Goal: Transaction & Acquisition: Purchase product/service

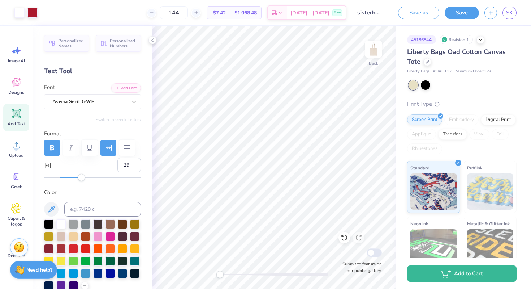
scroll to position [28, 0]
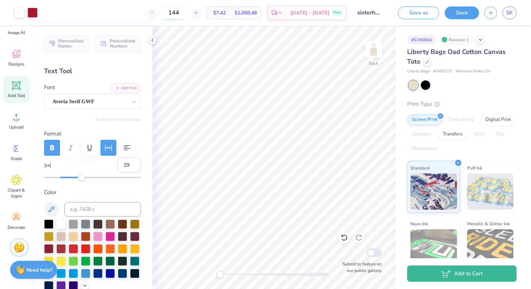
click at [188, 15] on input "144" at bounding box center [174, 12] width 28 height 13
click at [188, 12] on input "150" at bounding box center [174, 12] width 28 height 13
type input "150"
click at [452, 15] on button "Save" at bounding box center [462, 11] width 34 height 13
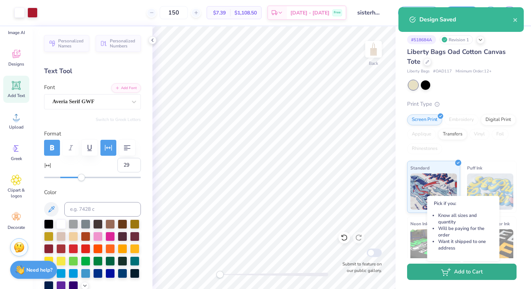
click at [440, 275] on button "Add to Cart" at bounding box center [462, 271] width 110 height 16
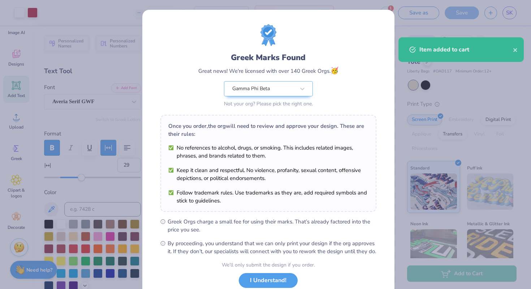
scroll to position [50, 0]
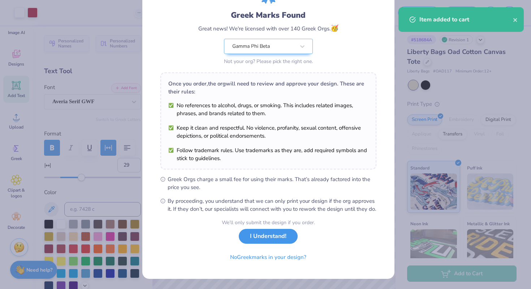
click at [275, 235] on button "I Understand!" at bounding box center [268, 236] width 59 height 15
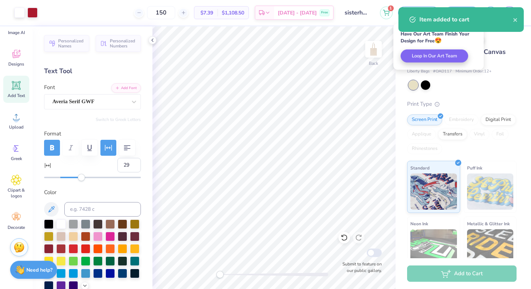
scroll to position [0, 0]
click at [501, 46] on div "# 518684A Revision 1 Liberty Bags Oad Cotton Canvas Tote Liberty Bags # OAD117 …" at bounding box center [464, 175] width 136 height 298
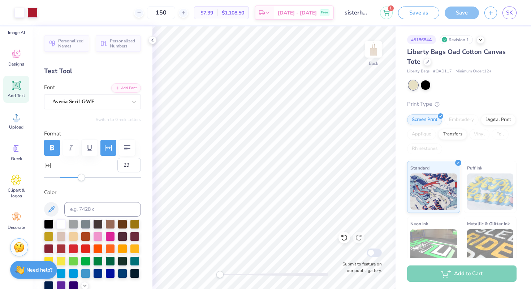
click at [495, 59] on div "Liberty Bags Oad Cotton Canvas Tote" at bounding box center [462, 57] width 110 height 20
click at [510, 13] on span "SK" at bounding box center [510, 13] width 7 height 8
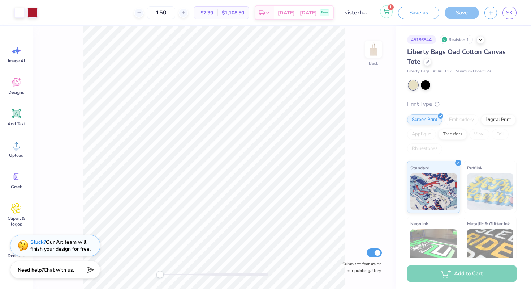
click at [383, 15] on button "1" at bounding box center [386, 11] width 13 height 13
